Goal: Find contact information: Find contact information

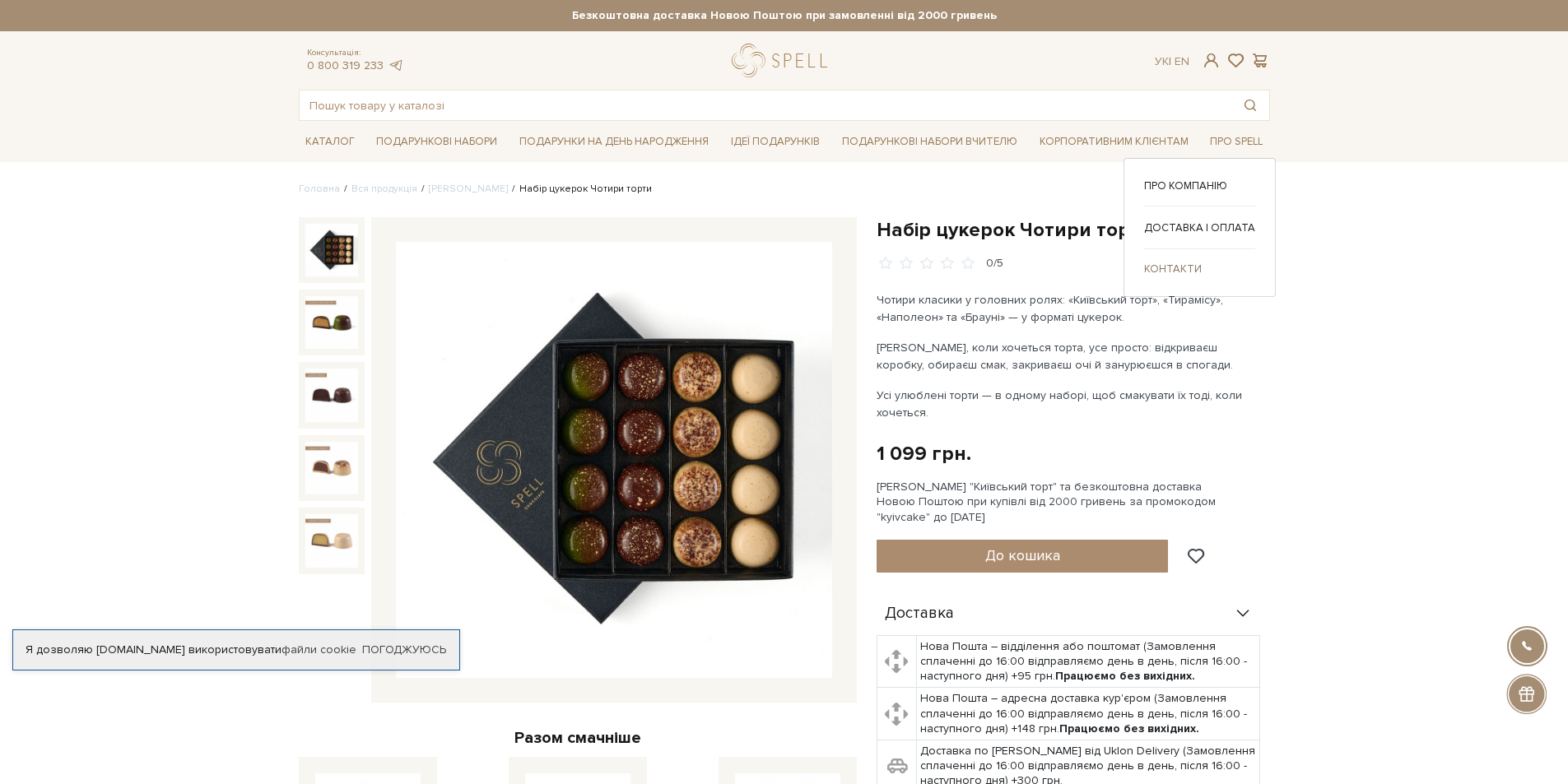
click at [1177, 265] on link "Контакти" at bounding box center [1200, 269] width 112 height 15
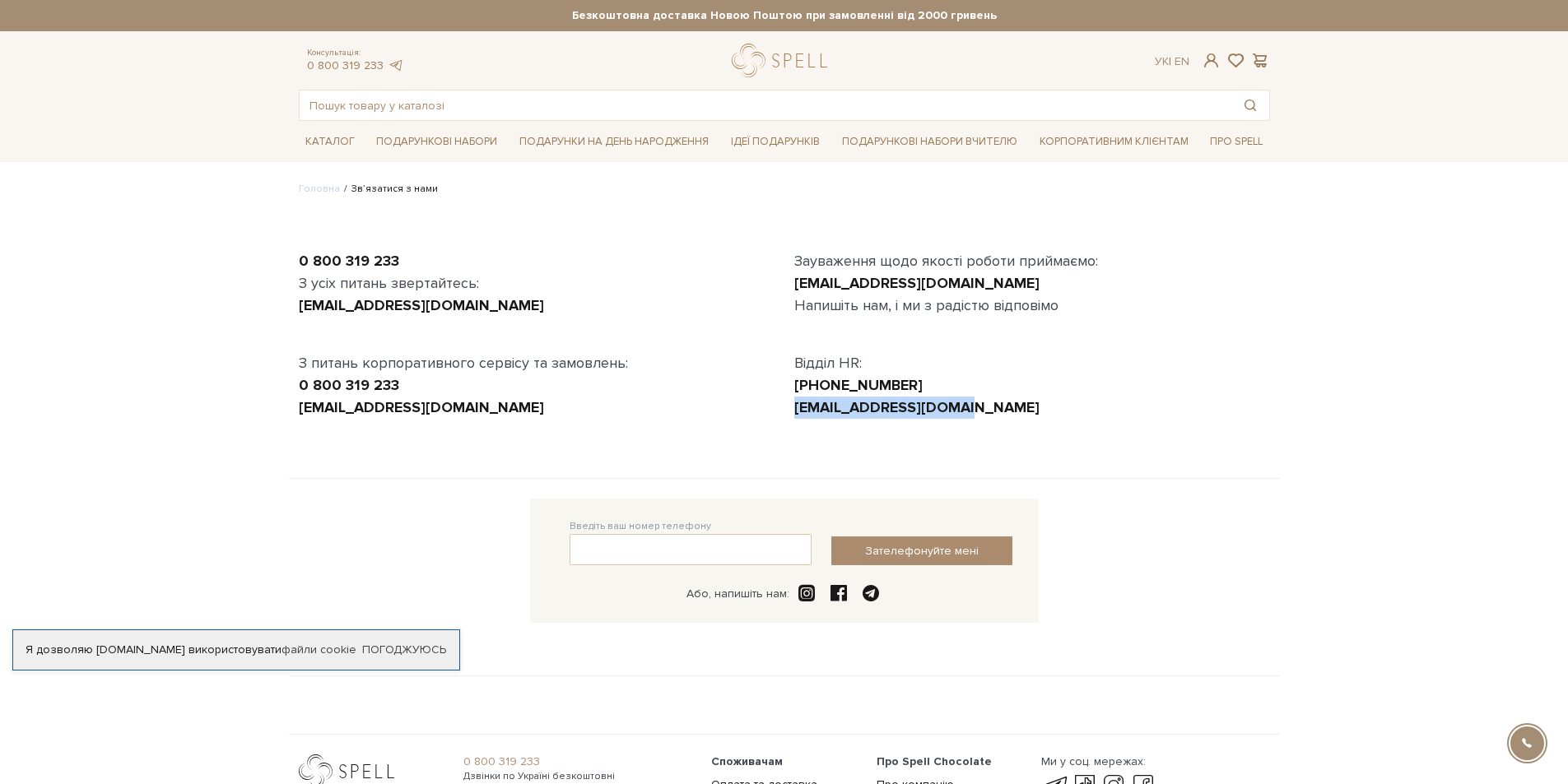
copy link "hr@spellchocolate.com"
drag, startPoint x: 951, startPoint y: 410, endPoint x: 785, endPoint y: 409, distance: 166.0
click at [785, 409] on div "Зауваження щодо якості роботи приймаємо: customer.service@spellchocolate.com На…" at bounding box center [1032, 333] width 496 height 168
copy link "[EMAIL_ADDRESS][DOMAIN_NAME]"
drag, startPoint x: 790, startPoint y: 282, endPoint x: 1083, endPoint y: 283, distance: 293.0
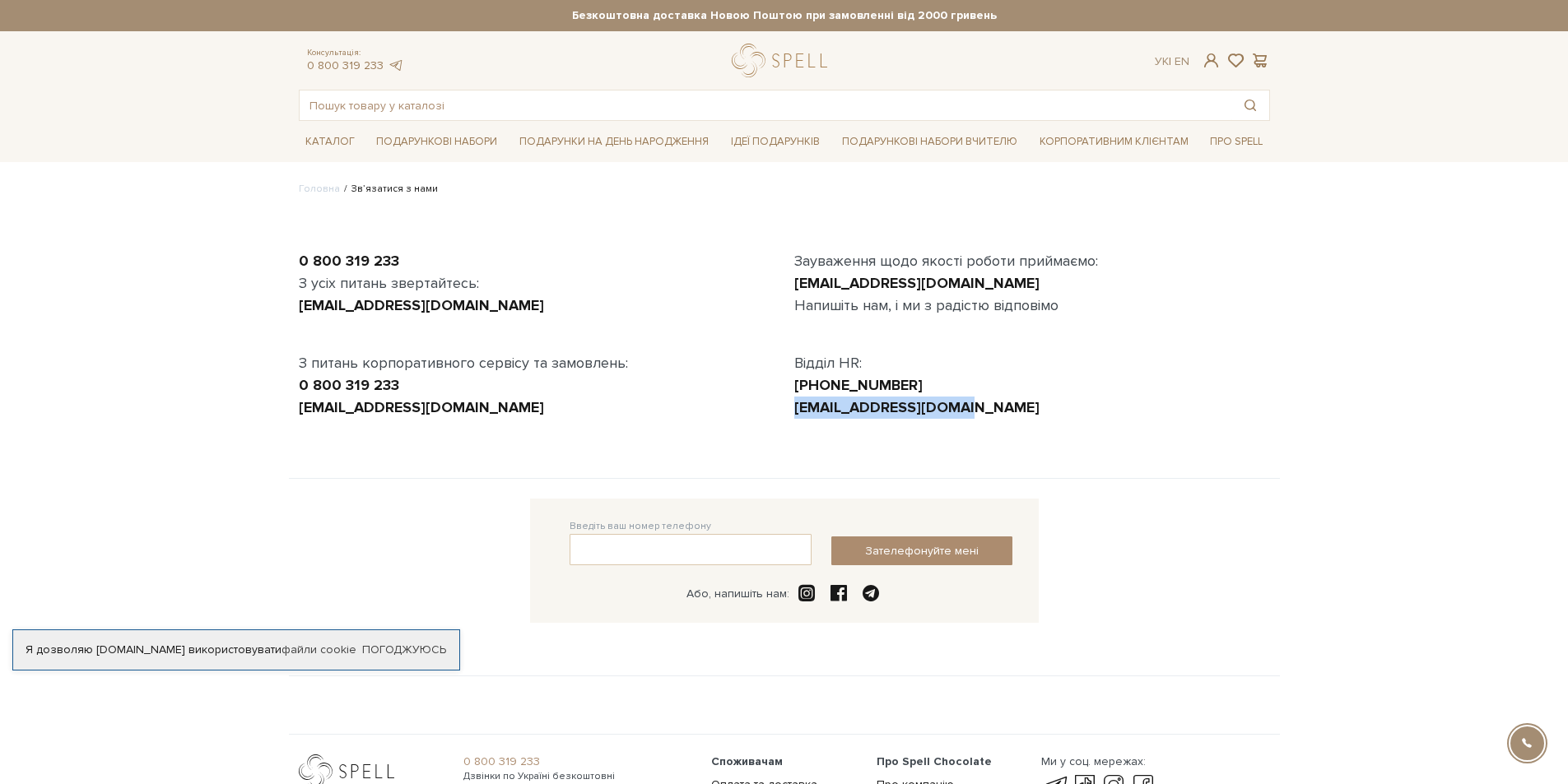
click at [1083, 283] on div "Зауваження щодо якості роботи приймаємо: customer.service@spellchocolate.com На…" at bounding box center [1032, 333] width 496 height 168
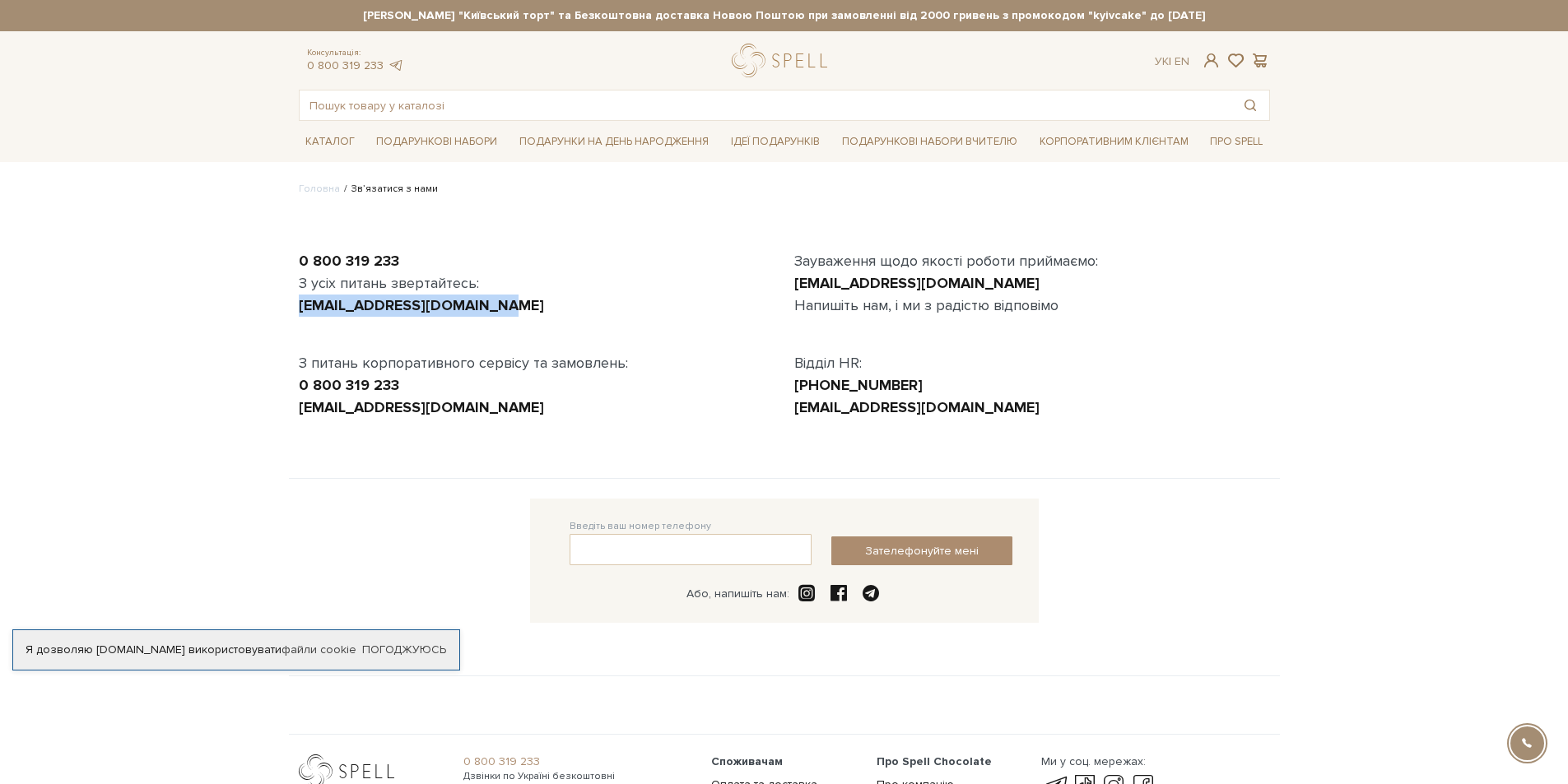
copy link "[EMAIL_ADDRESS][DOMAIN_NAME]"
drag, startPoint x: 297, startPoint y: 304, endPoint x: 533, endPoint y: 305, distance: 236.0
click at [533, 305] on div "0 800 319 233 З усіх питань звертайтесь: office@spellchocolate.com З питань кор…" at bounding box center [537, 333] width 496 height 168
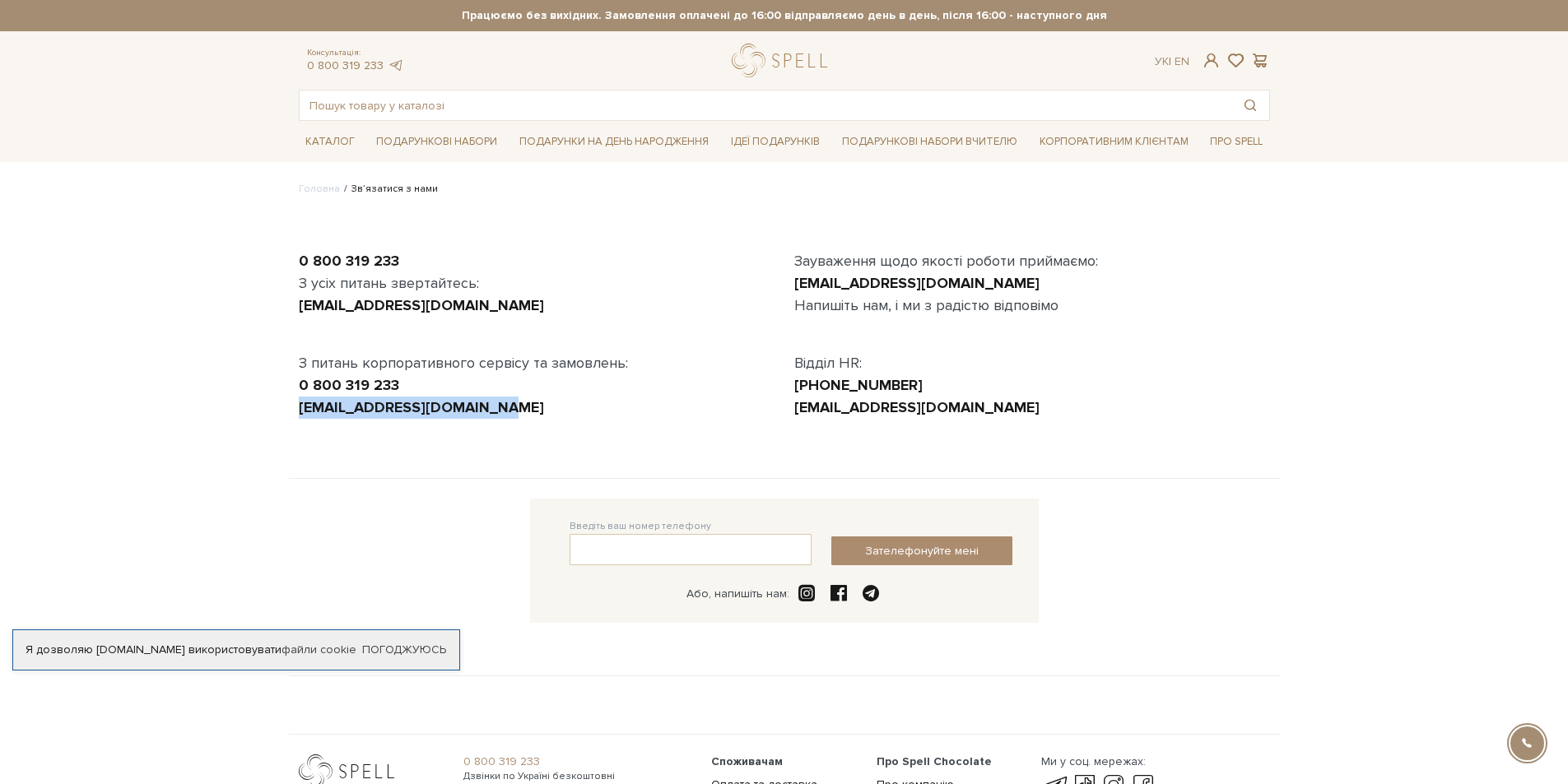
copy link "[EMAIL_ADDRESS][DOMAIN_NAME]"
drag, startPoint x: 510, startPoint y: 419, endPoint x: 292, endPoint y: 405, distance: 218.4
click at [292, 405] on div "0 800 319 233 З усіх питань звертайтесь: office@spellchocolate.com З питань кор…" at bounding box center [784, 344] width 991 height 268
